Goal: Complete application form

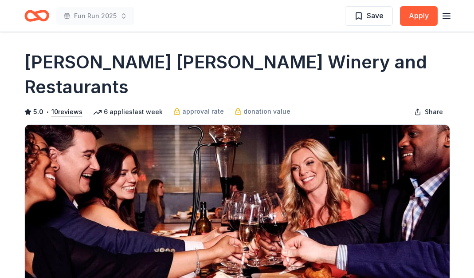
click at [37, 16] on icon "Home" at bounding box center [41, 15] width 14 height 9
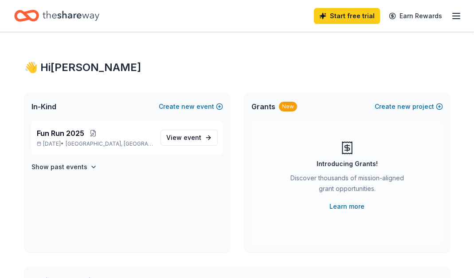
click at [37, 13] on icon "Home" at bounding box center [31, 15] width 14 height 9
click at [70, 13] on icon "Home" at bounding box center [71, 16] width 57 height 10
click at [458, 16] on line "button" at bounding box center [456, 16] width 7 height 0
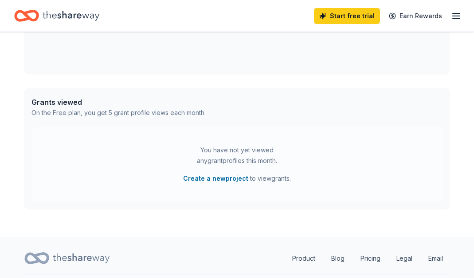
scroll to position [437, 0]
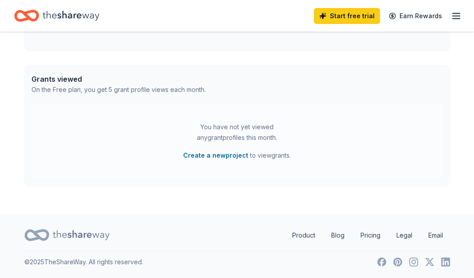
click at [59, 231] on icon at bounding box center [81, 235] width 57 height 18
click at [28, 237] on icon at bounding box center [36, 234] width 25 height 21
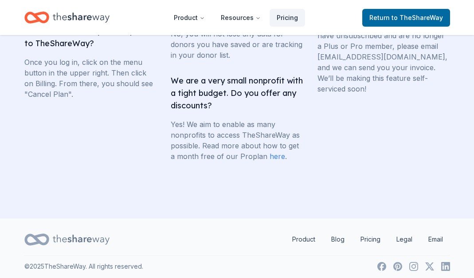
scroll to position [2148, 0]
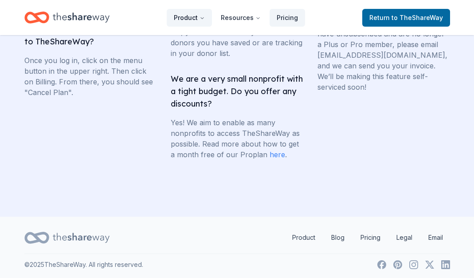
click at [196, 17] on button "Product" at bounding box center [189, 18] width 45 height 18
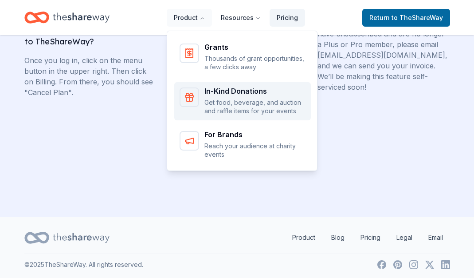
click at [219, 100] on p "Get food, beverage, and auction and raffle items for your events" at bounding box center [254, 106] width 101 height 17
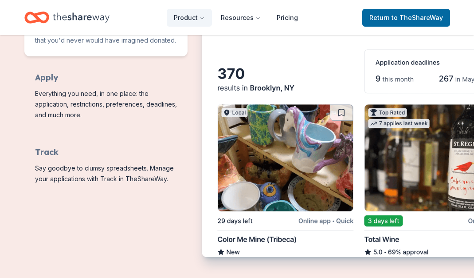
scroll to position [523, 0]
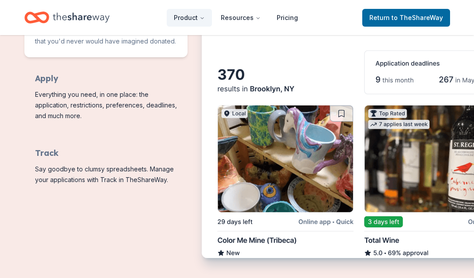
click at [410, 18] on span "to TheShareWay" at bounding box center [417, 18] width 51 height 8
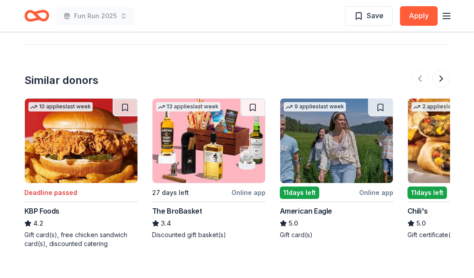
scroll to position [1255, 0]
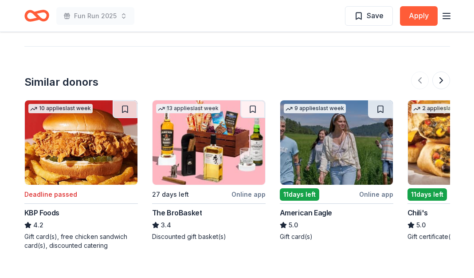
click at [442, 77] on button at bounding box center [441, 80] width 18 height 18
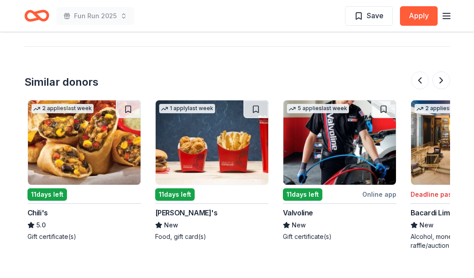
scroll to position [0, 383]
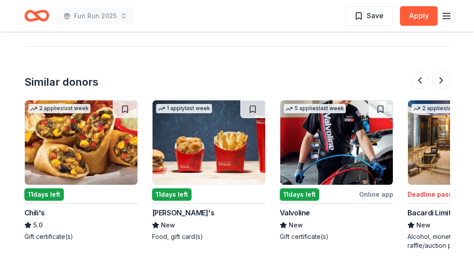
click at [442, 77] on button at bounding box center [441, 80] width 18 height 18
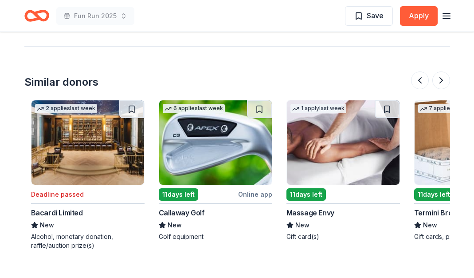
scroll to position [0, 766]
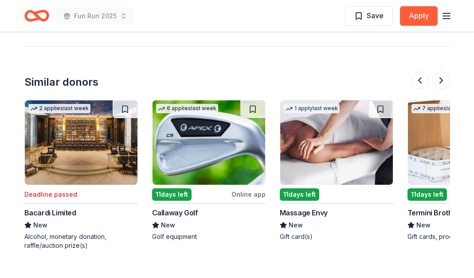
click at [442, 77] on button at bounding box center [441, 80] width 18 height 18
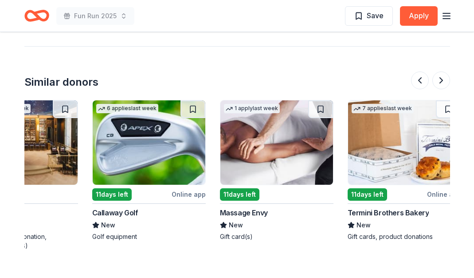
scroll to position [0, 837]
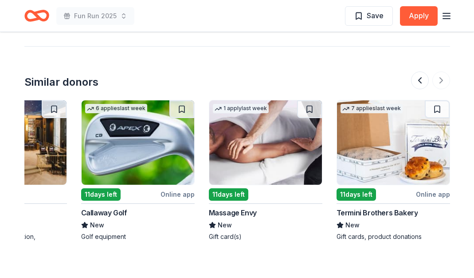
click at [442, 77] on div at bounding box center [430, 80] width 39 height 18
click at [418, 80] on button at bounding box center [420, 80] width 18 height 18
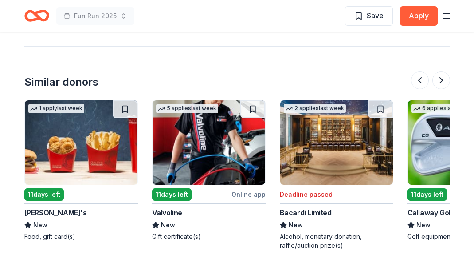
click at [418, 80] on button at bounding box center [420, 80] width 18 height 18
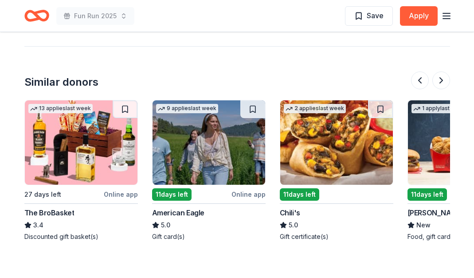
click at [418, 80] on button at bounding box center [420, 80] width 18 height 18
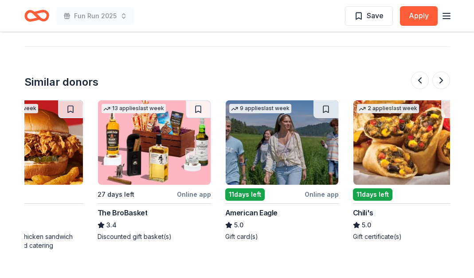
scroll to position [0, 0]
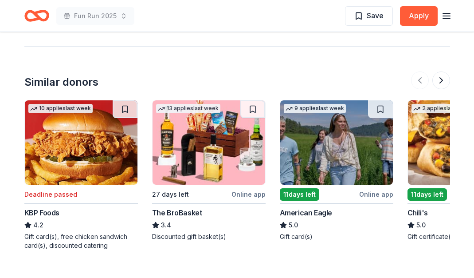
click at [418, 80] on div at bounding box center [430, 80] width 39 height 18
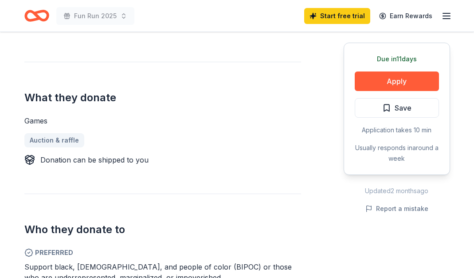
scroll to position [317, 0]
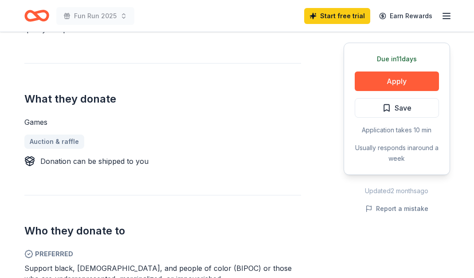
click at [397, 78] on button "Apply" at bounding box center [397, 81] width 84 height 20
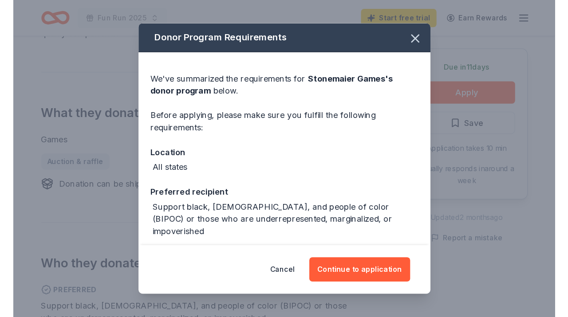
scroll to position [29, 0]
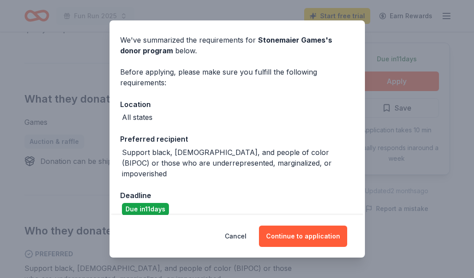
click at [300, 236] on button "Continue to application" at bounding box center [303, 235] width 88 height 21
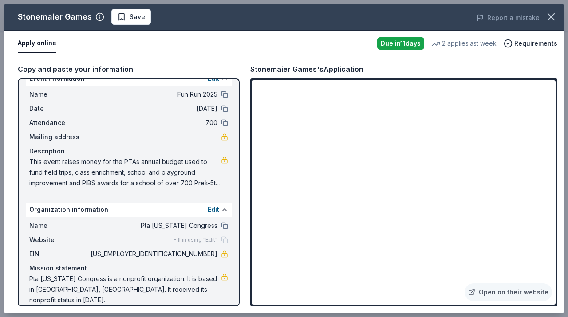
scroll to position [0, 0]
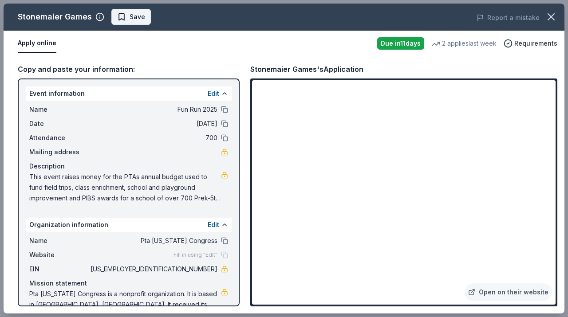
click at [126, 17] on span "Save" at bounding box center [131, 17] width 28 height 11
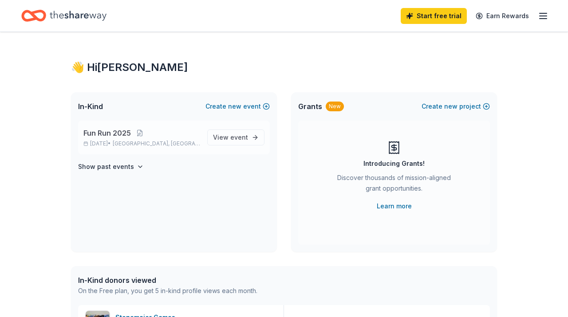
click at [117, 139] on div "Fun Run [DATE], 2025 • [GEOGRAPHIC_DATA], [GEOGRAPHIC_DATA]" at bounding box center [141, 138] width 117 height 20
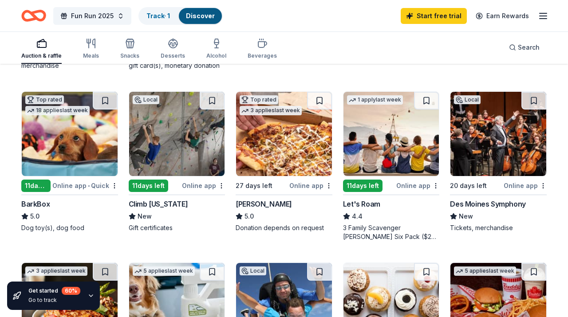
scroll to position [241, 0]
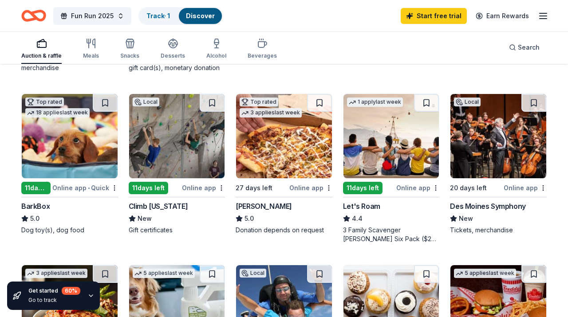
click at [208, 193] on div "Online app" at bounding box center [203, 187] width 43 height 11
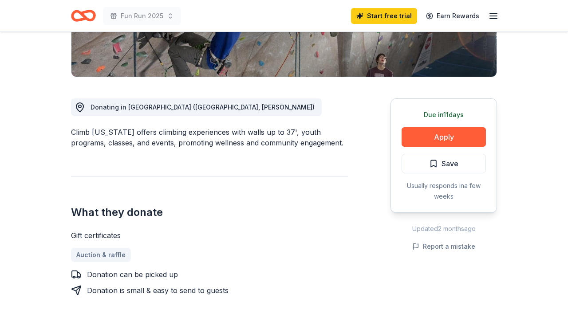
scroll to position [193, 0]
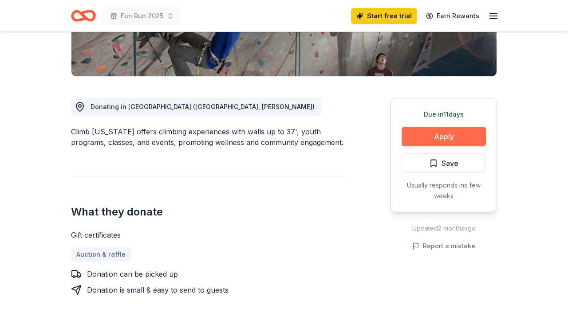
click at [433, 134] on button "Apply" at bounding box center [443, 137] width 84 height 20
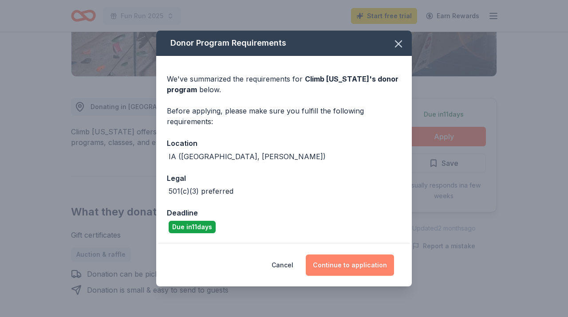
click at [340, 261] on button "Continue to application" at bounding box center [350, 265] width 88 height 21
